Goal: Task Accomplishment & Management: Manage account settings

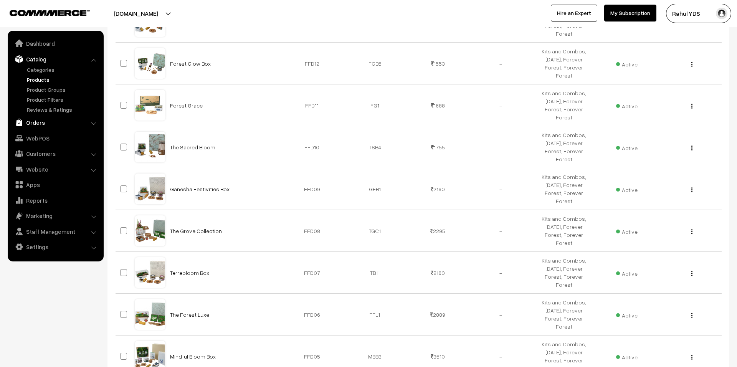
scroll to position [813, 0]
click at [35, 123] on link "Orders" at bounding box center [55, 123] width 91 height 14
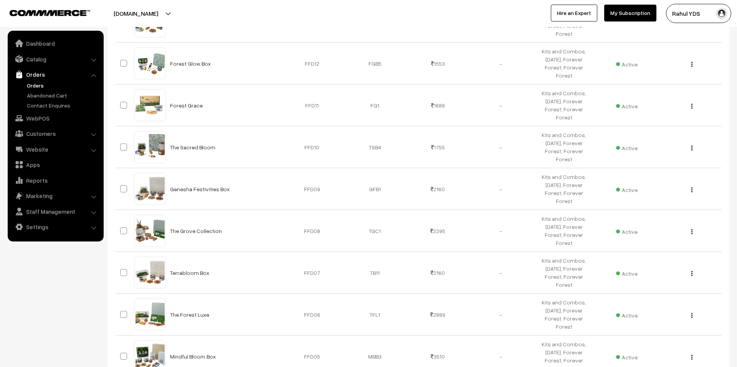
click at [34, 86] on link "Orders" at bounding box center [63, 85] width 76 height 8
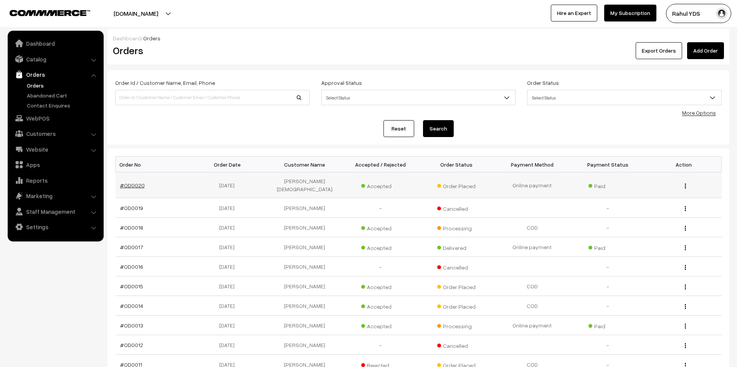
click at [133, 185] on link "#OD0020" at bounding box center [132, 185] width 25 height 7
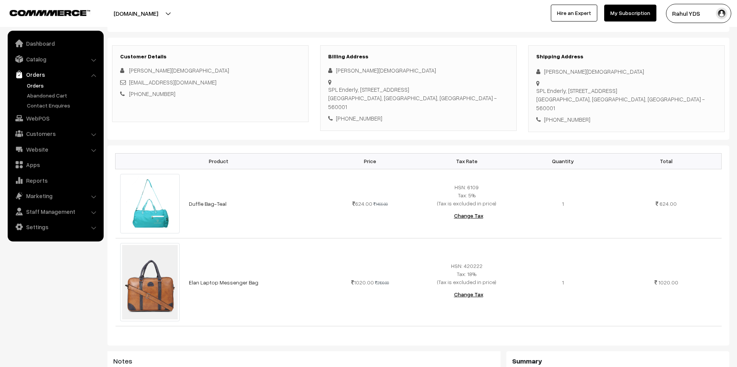
scroll to position [97, 0]
click at [206, 199] on link "Duffle Bag-Teal" at bounding box center [208, 202] width 38 height 7
drag, startPoint x: 184, startPoint y: 191, endPoint x: 234, endPoint y: 197, distance: 50.6
click at [233, 197] on td "Duffle Bag-Teal" at bounding box center [253, 202] width 138 height 69
drag, startPoint x: 229, startPoint y: 192, endPoint x: 187, endPoint y: 190, distance: 42.3
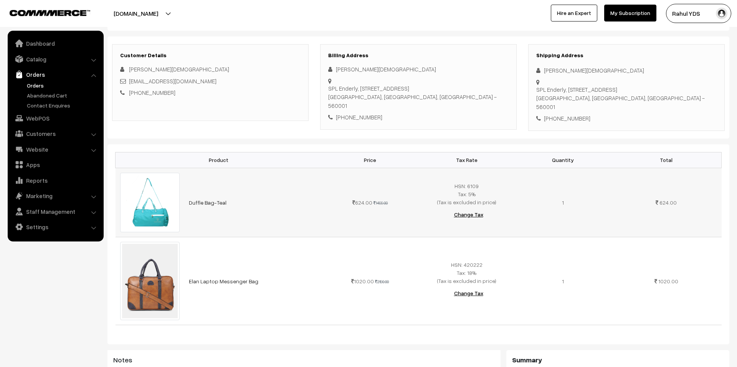
click at [187, 190] on td "Duffle Bag-Teal" at bounding box center [253, 202] width 138 height 69
copy link "Duffle Bag-Teal"
click at [214, 278] on link "Elan Laptop Messenger Bag" at bounding box center [223, 281] width 69 height 7
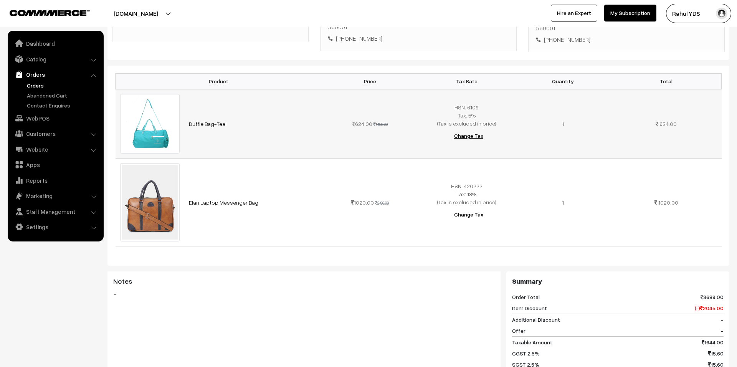
scroll to position [177, 0]
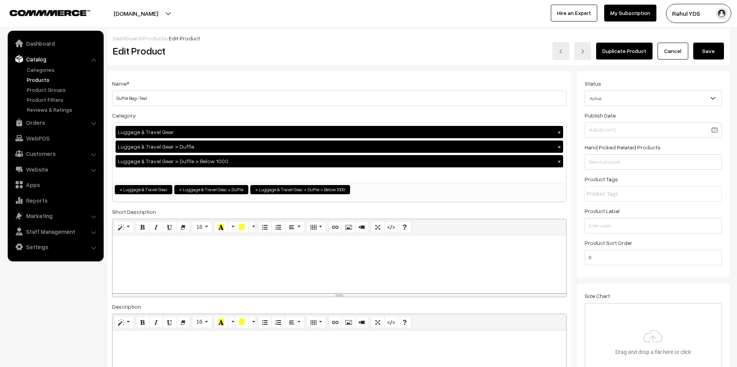
click at [674, 46] on link "Cancel" at bounding box center [673, 51] width 31 height 17
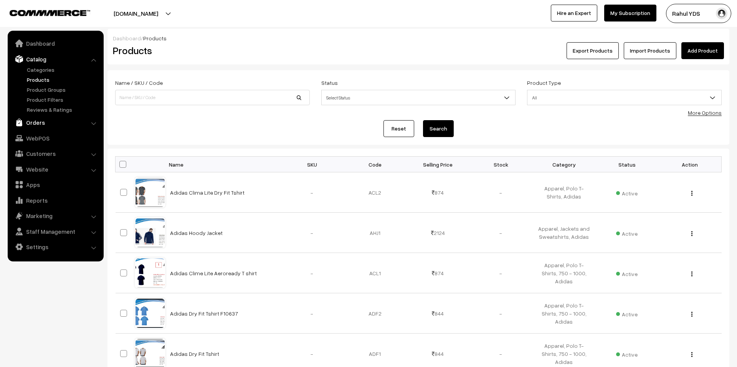
click at [49, 121] on link "Orders" at bounding box center [55, 123] width 91 height 14
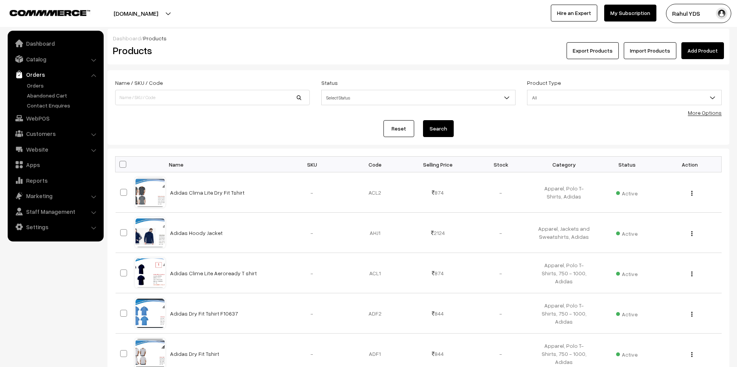
click at [40, 89] on ul "Orders" at bounding box center [56, 95] width 92 height 28
click at [35, 86] on link "Orders" at bounding box center [63, 85] width 76 height 8
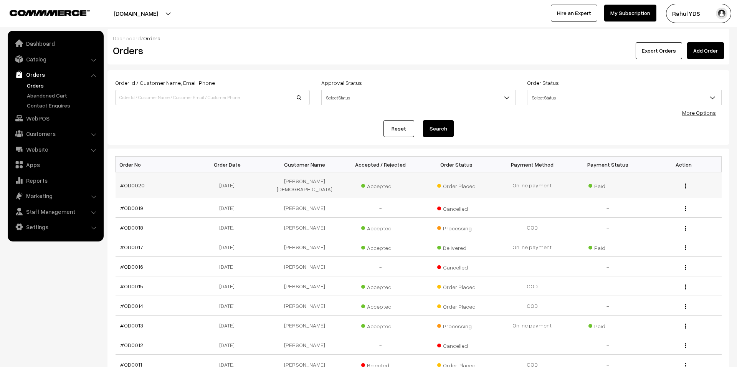
click at [125, 185] on link "#OD0020" at bounding box center [132, 185] width 25 height 7
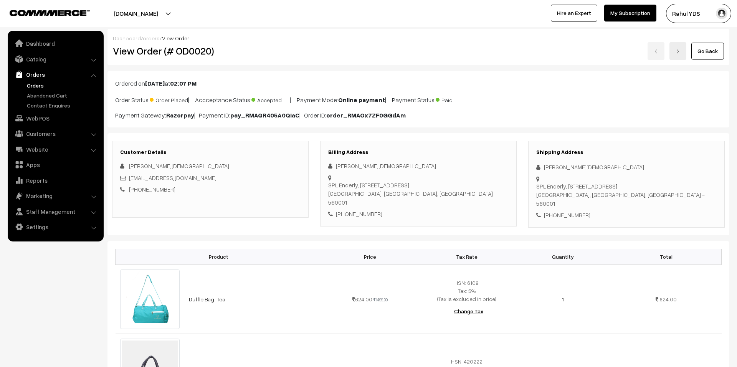
scroll to position [144, 0]
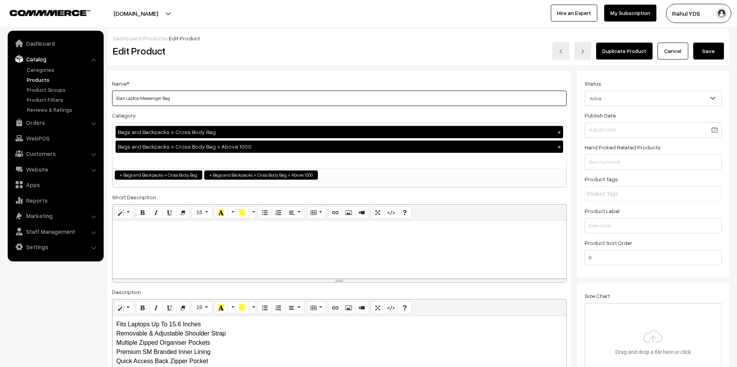
click at [339, 103] on input "Elan Laptop Messenger Bag" at bounding box center [339, 98] width 455 height 15
click at [713, 52] on button "Save" at bounding box center [708, 51] width 31 height 17
